Goal: Task Accomplishment & Management: Manage account settings

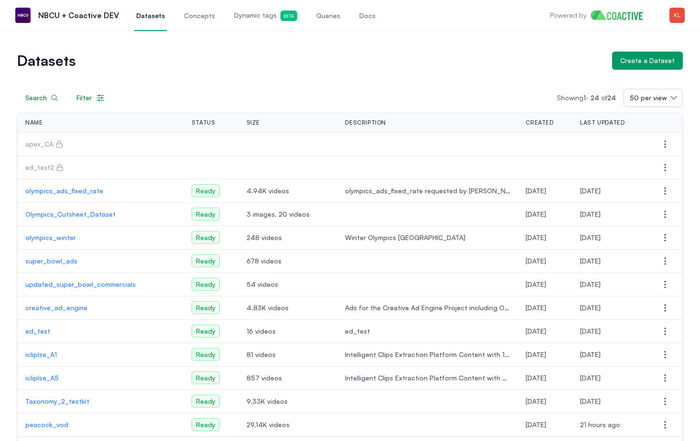
click at [679, 12] on img "button" at bounding box center [676, 15] width 15 height 15
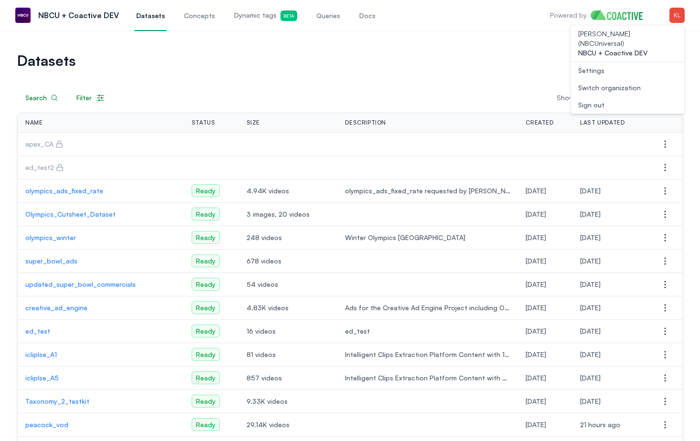
click at [597, 62] on link "Settings" at bounding box center [627, 70] width 114 height 17
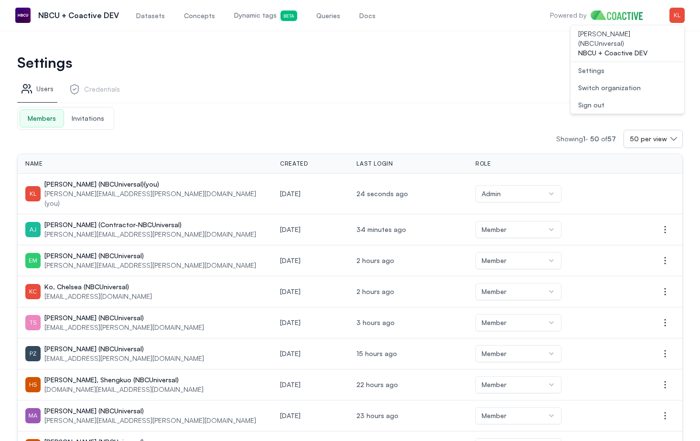
click at [91, 117] on span "Invitations" at bounding box center [88, 118] width 48 height 17
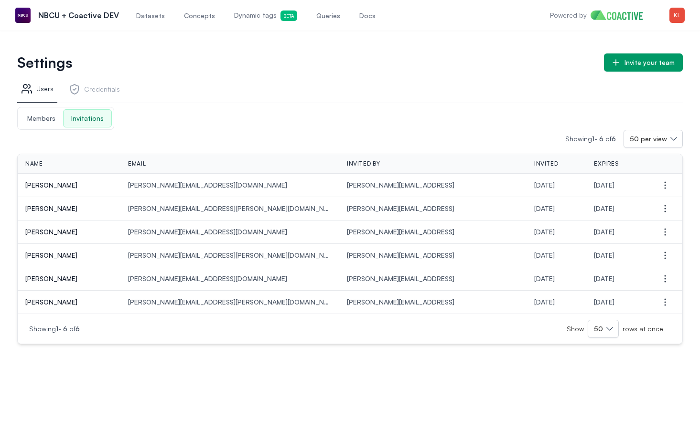
click at [681, 15] on img "button" at bounding box center [676, 15] width 15 height 15
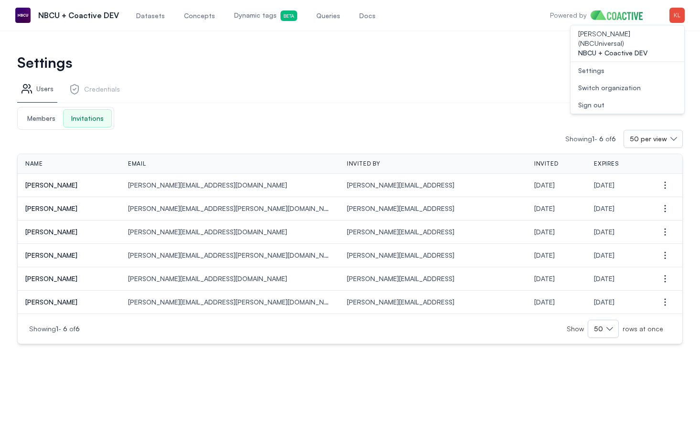
click at [593, 121] on div "Members Invitations" at bounding box center [349, 118] width 665 height 23
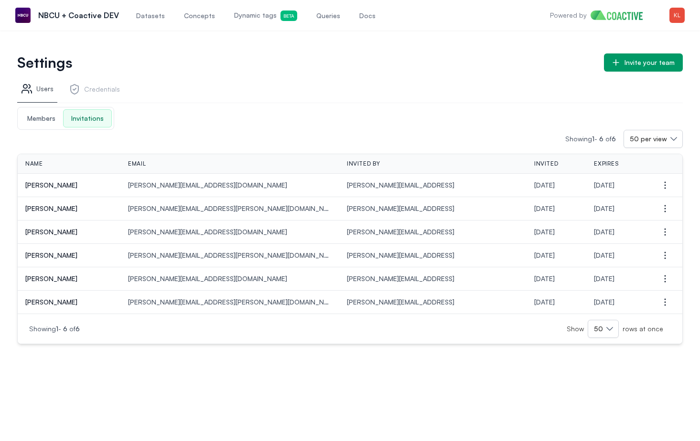
click at [634, 60] on div "Invite your team" at bounding box center [649, 63] width 50 height 10
click at [2, 4] on div "Open main menu NBCU + Coactive DEV Datasets Concepts Dynamic tags Beta Queries …" at bounding box center [350, 15] width 700 height 31
click at [117, 39] on div "Settings Invite your team" at bounding box center [349, 54] width 665 height 33
click at [626, 63] on div "Invite your team" at bounding box center [649, 63] width 50 height 10
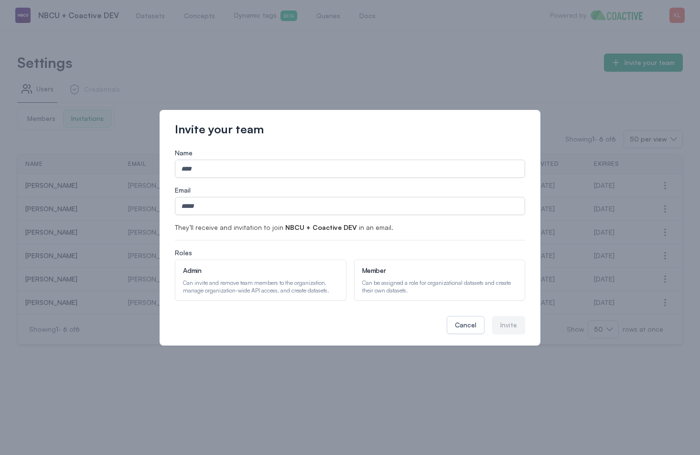
click at [469, 327] on div "Cancel" at bounding box center [465, 325] width 21 height 10
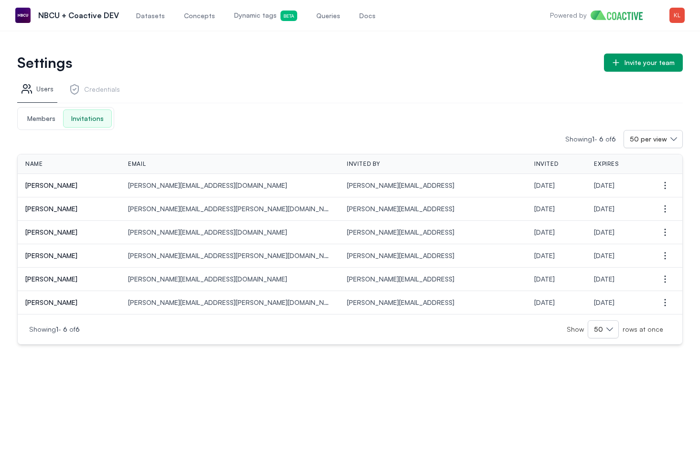
click at [201, 62] on h1 "Settings" at bounding box center [306, 62] width 579 height 13
click at [144, 16] on span "Datasets" at bounding box center [150, 16] width 29 height 10
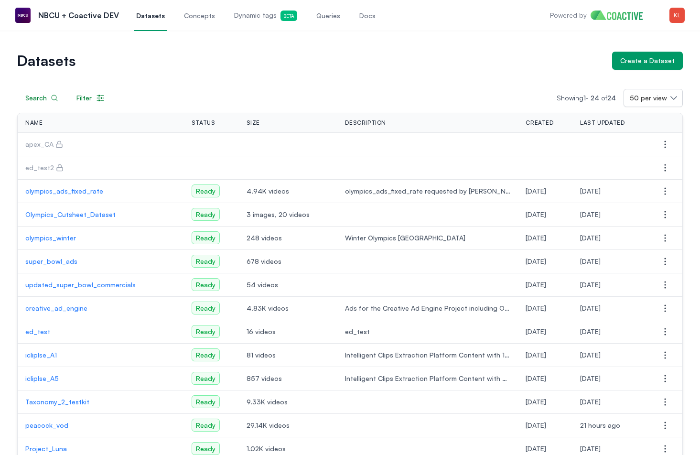
click at [678, 11] on img "button" at bounding box center [676, 15] width 15 height 15
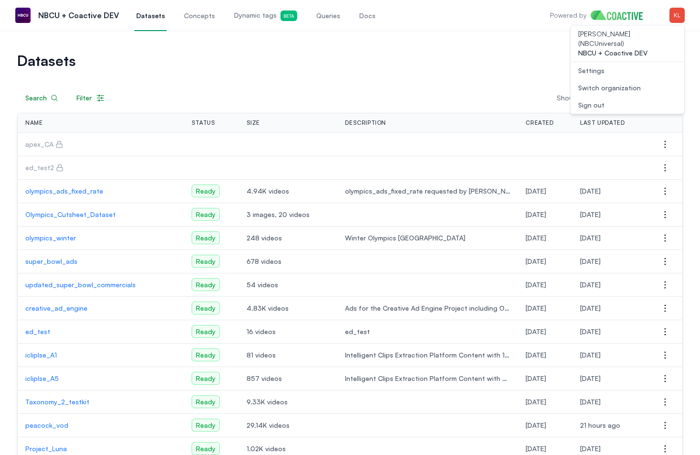
click at [582, 62] on link "Settings" at bounding box center [627, 70] width 114 height 17
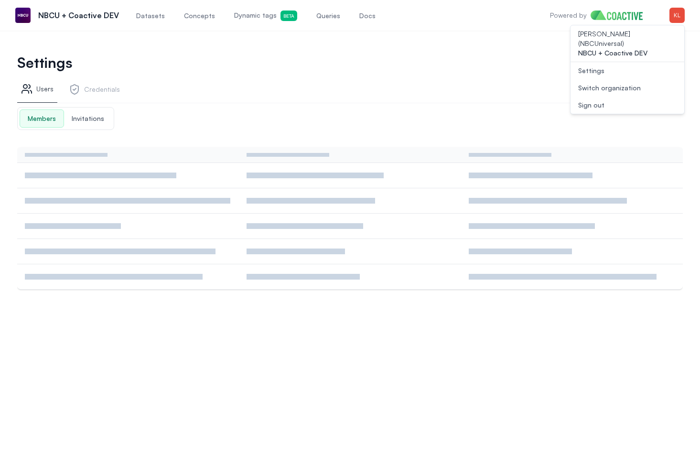
click at [95, 88] on link "Credentials" at bounding box center [94, 90] width 59 height 23
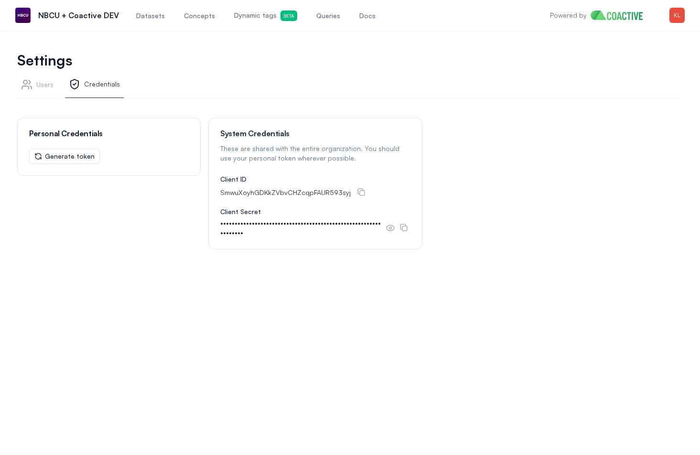
click at [217, 304] on div "Personal Credentials Generate token System Credentials These are shared with th…" at bounding box center [349, 329] width 665 height 424
click at [40, 85] on link "Users" at bounding box center [37, 85] width 40 height 23
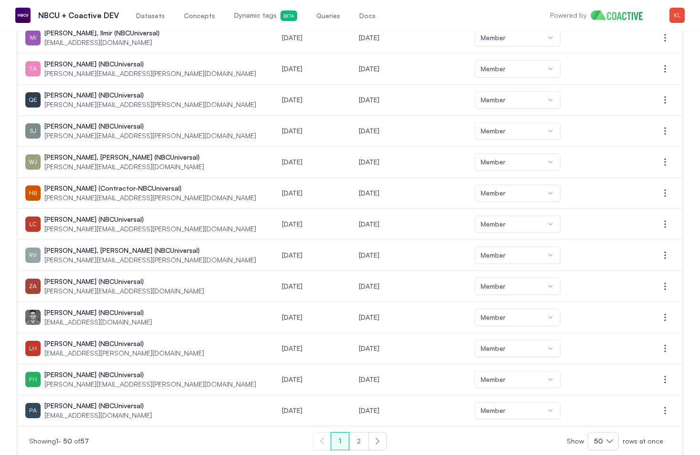
scroll to position [1303, 0]
click at [360, 432] on button "2" at bounding box center [359, 441] width 20 height 18
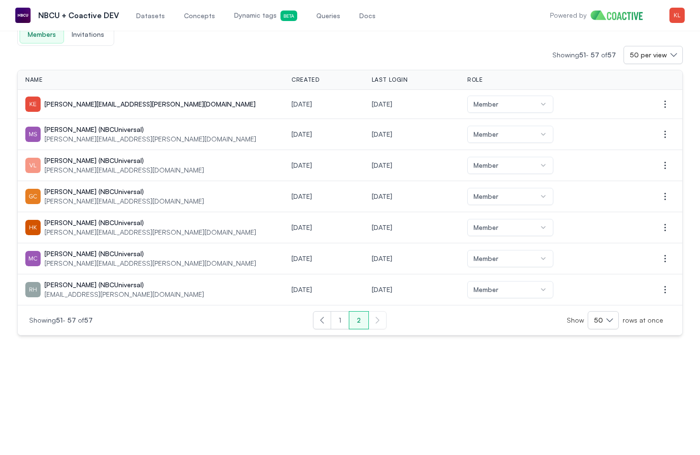
scroll to position [84, 0]
